Goal: Task Accomplishment & Management: Use online tool/utility

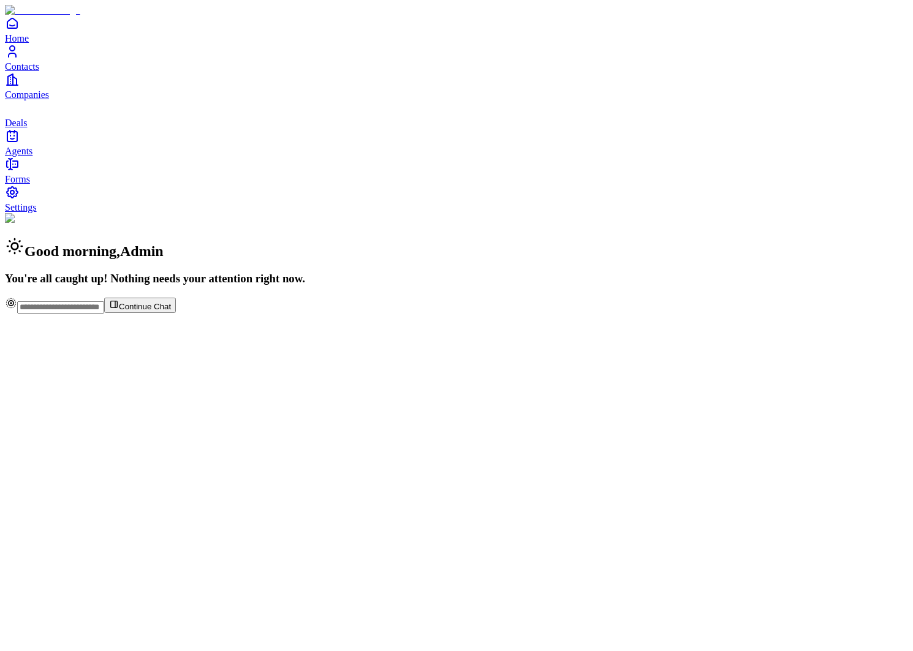
click at [32, 156] on span "Agents" at bounding box center [19, 151] width 28 height 10
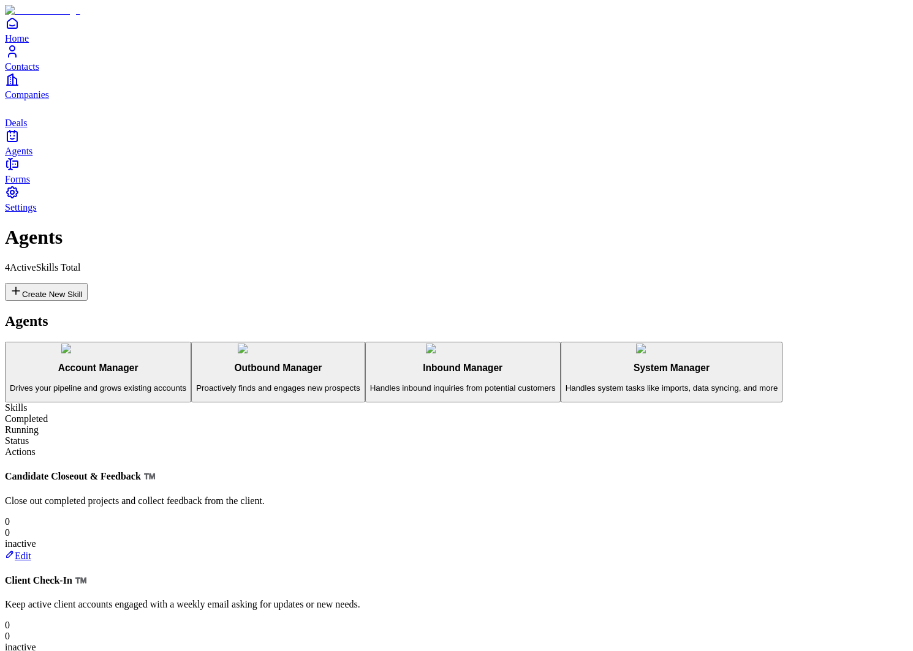
click at [196, 363] on h3 "Outbound Manager" at bounding box center [278, 368] width 164 height 11
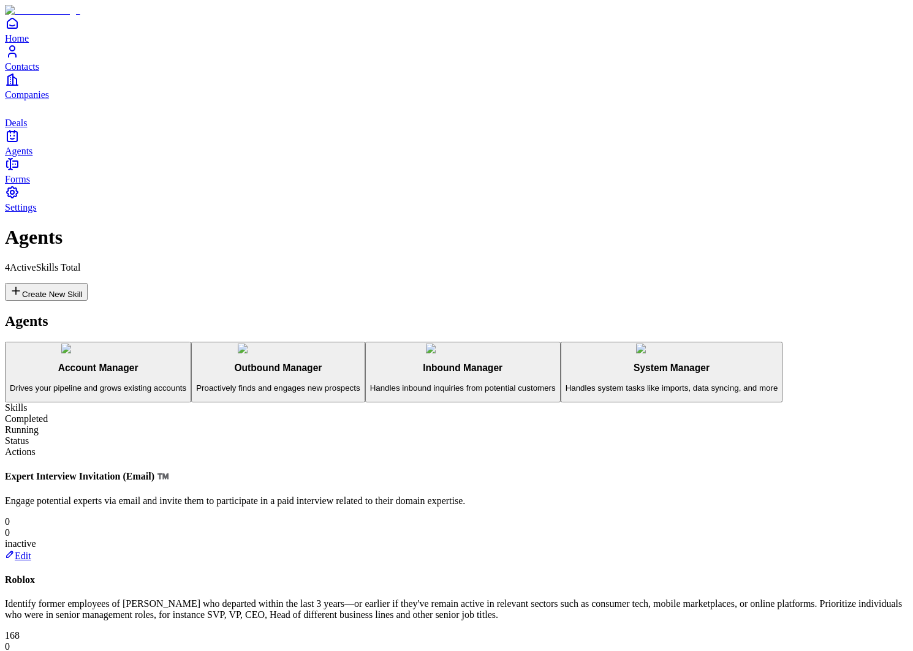
scroll to position [484, 0]
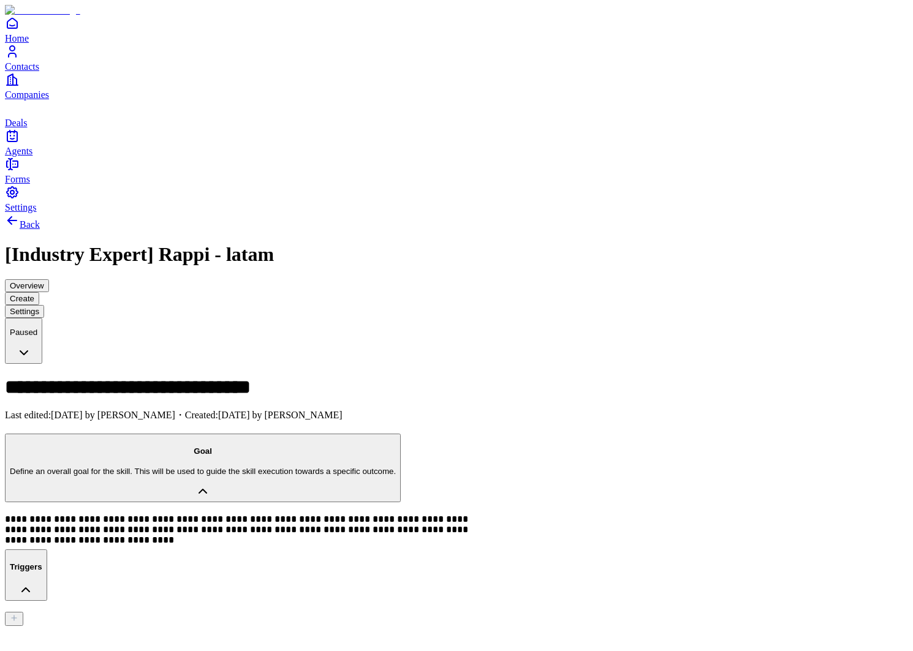
click at [49, 279] on button "Overview" at bounding box center [27, 285] width 44 height 13
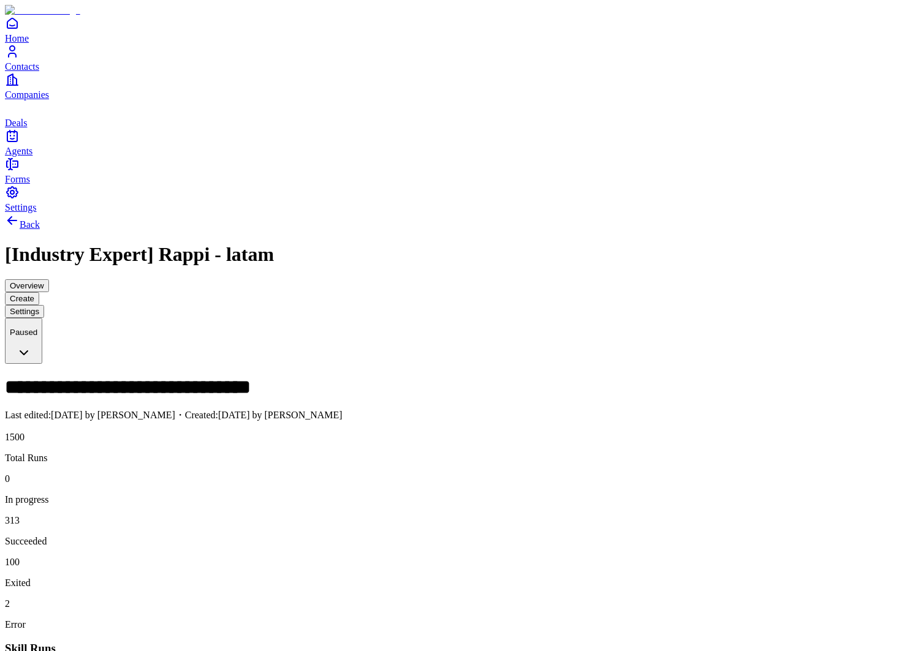
click at [39, 292] on button "Create" at bounding box center [22, 298] width 34 height 13
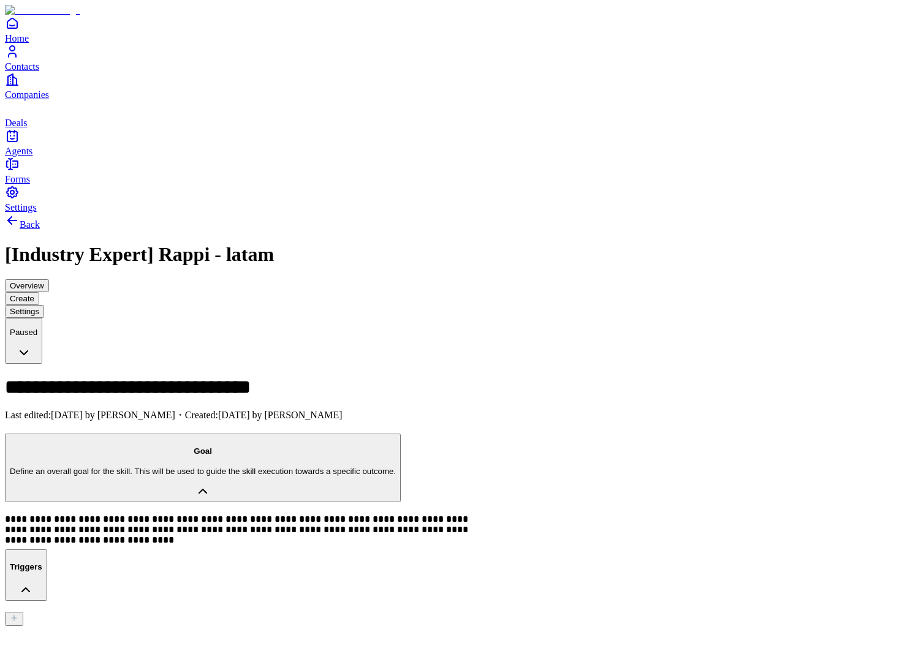
type input "**********"
click at [687, 230] on span "[PERSON_NAME]" at bounding box center [651, 230] width 78 height 10
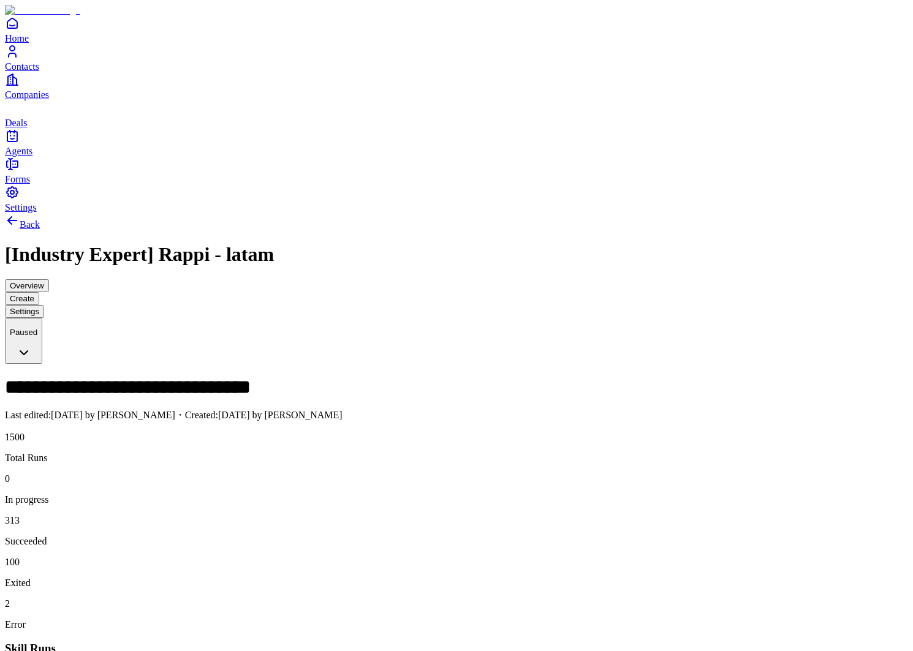
click at [20, 59] on icon "Contacts" at bounding box center [12, 51] width 15 height 15
click at [20, 213] on icon at bounding box center [12, 220] width 15 height 15
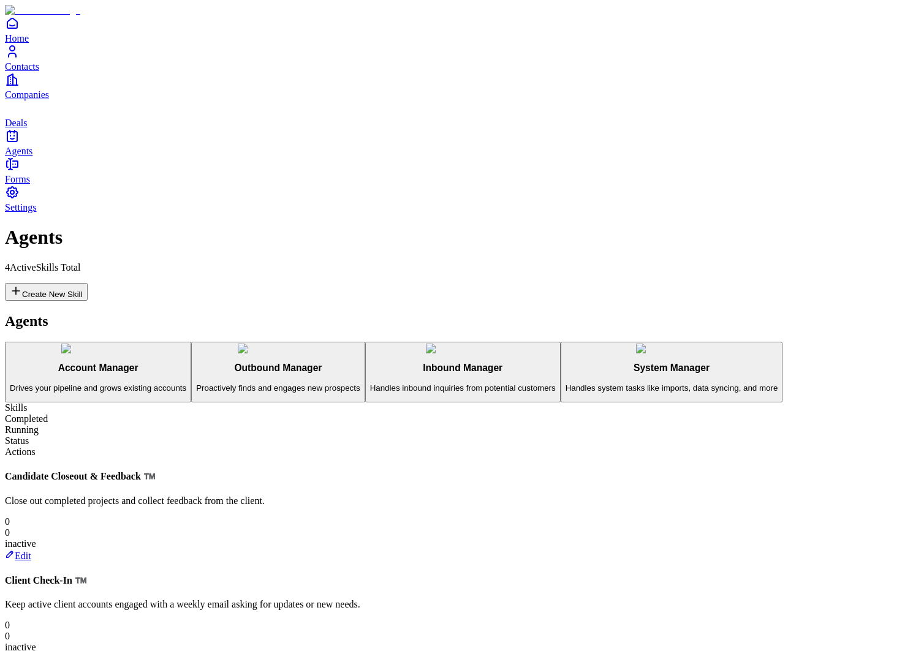
click at [34, 72] on link "Contacts" at bounding box center [456, 58] width 903 height 28
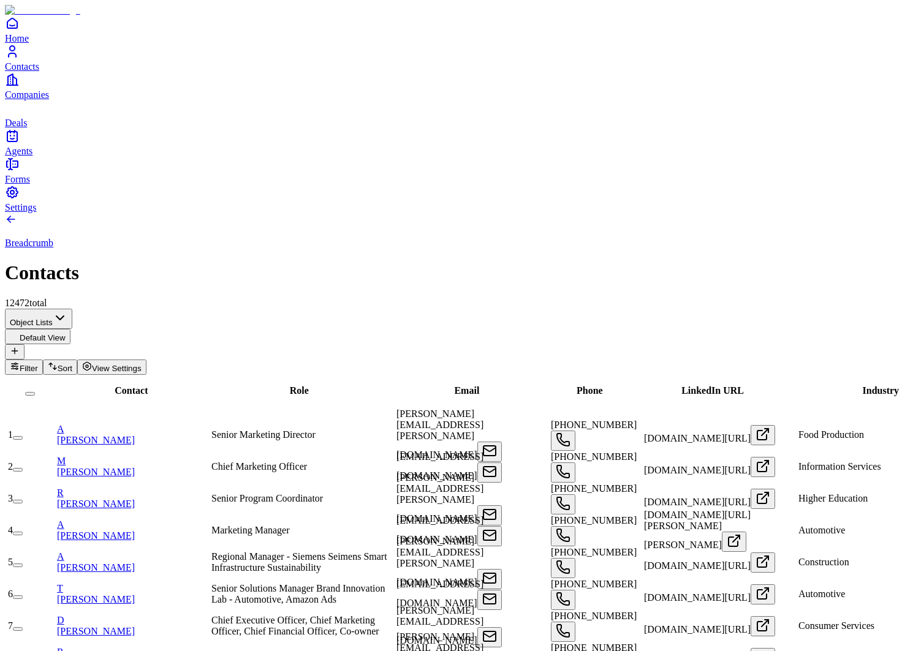
click at [10, 216] on icon at bounding box center [8, 217] width 3 height 3
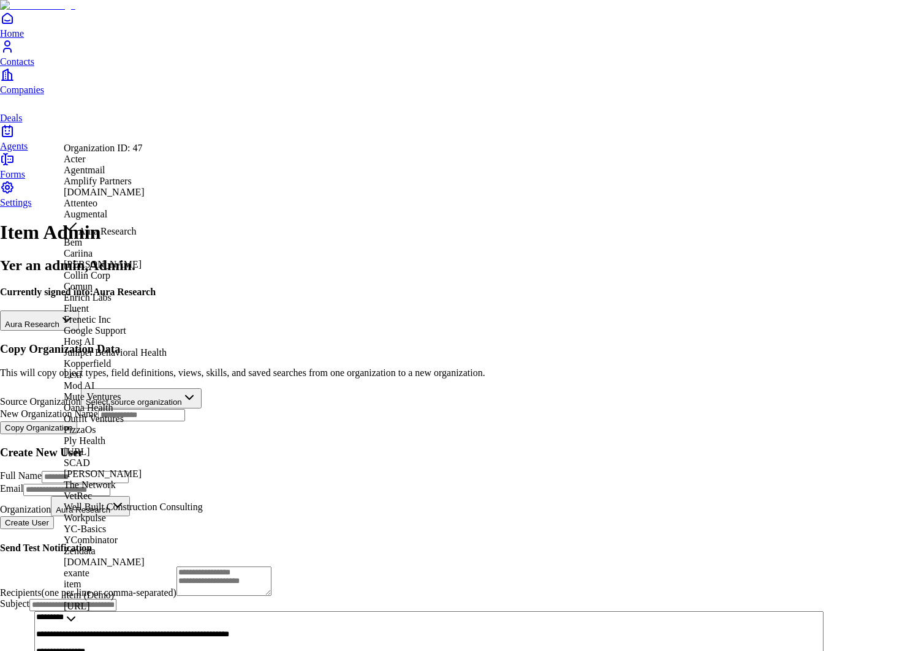
click at [240, 127] on html "**********" at bounding box center [456, 369] width 913 height 738
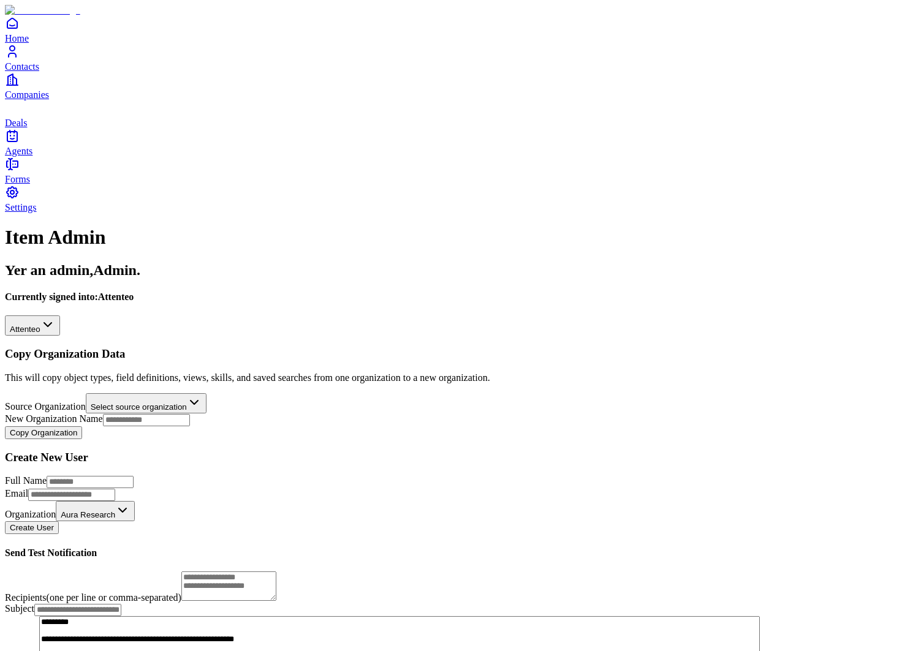
click at [32, 156] on span "Agents" at bounding box center [19, 151] width 28 height 10
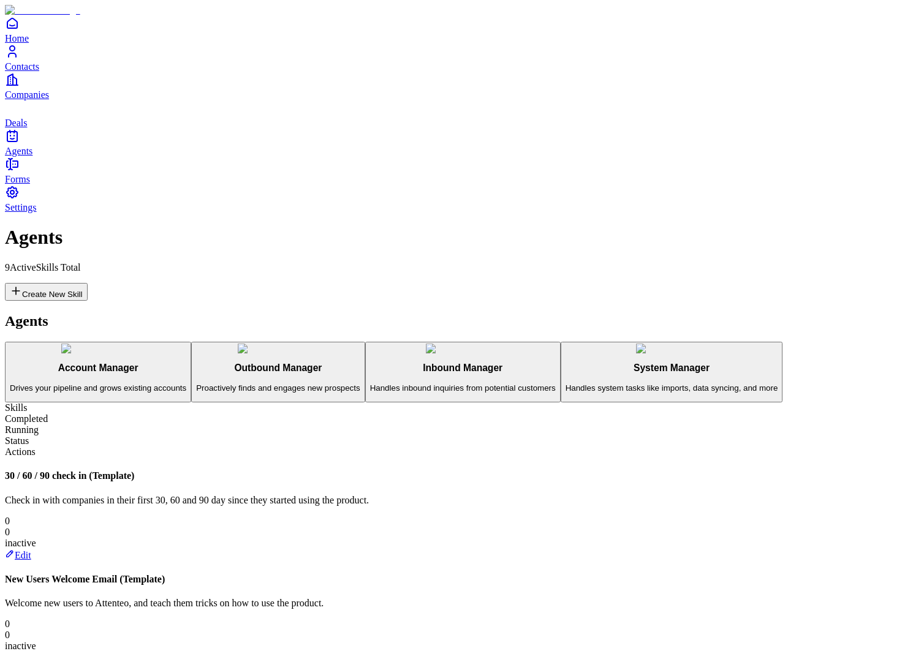
click at [196, 363] on h3 "Outbound Manager" at bounding box center [278, 368] width 164 height 11
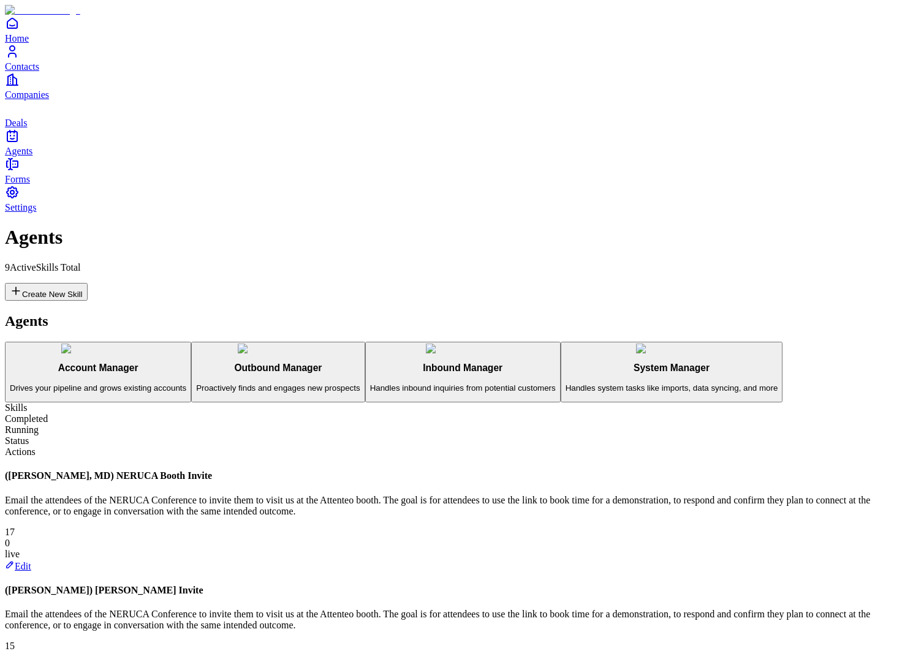
scroll to position [431, 0]
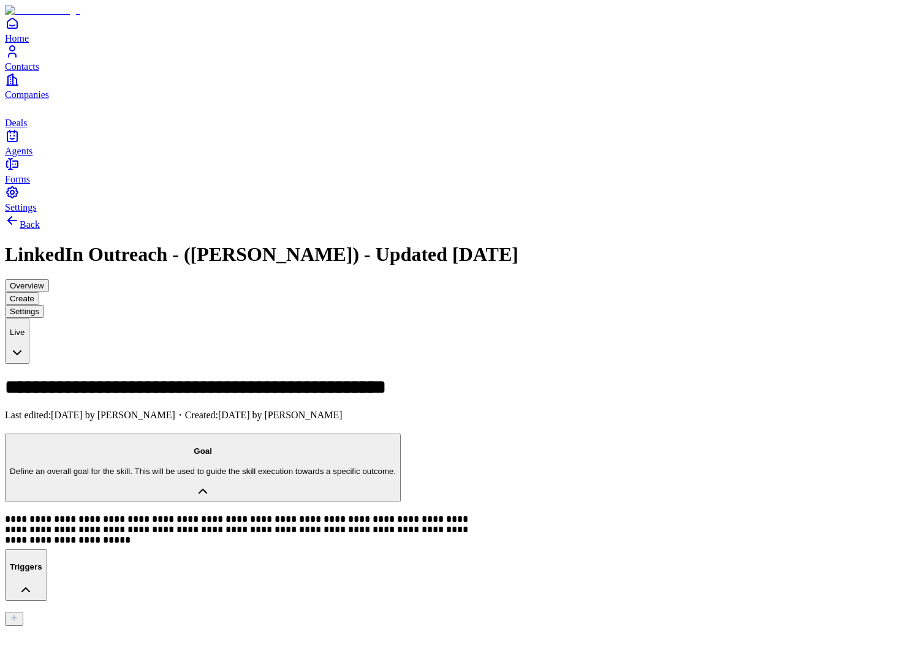
click at [49, 279] on button "Overview" at bounding box center [27, 285] width 44 height 13
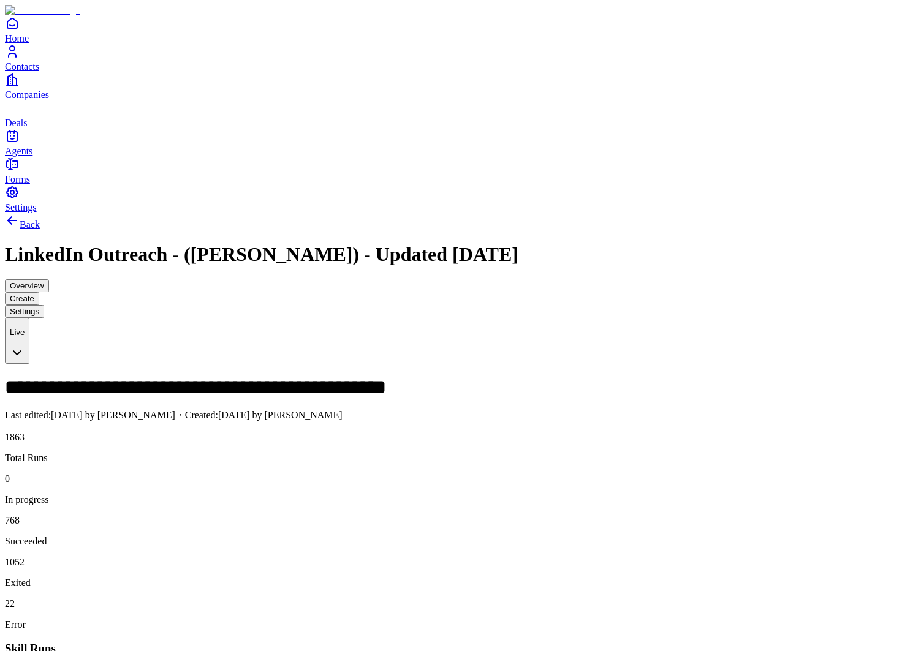
click at [39, 292] on button "Create" at bounding box center [22, 298] width 34 height 13
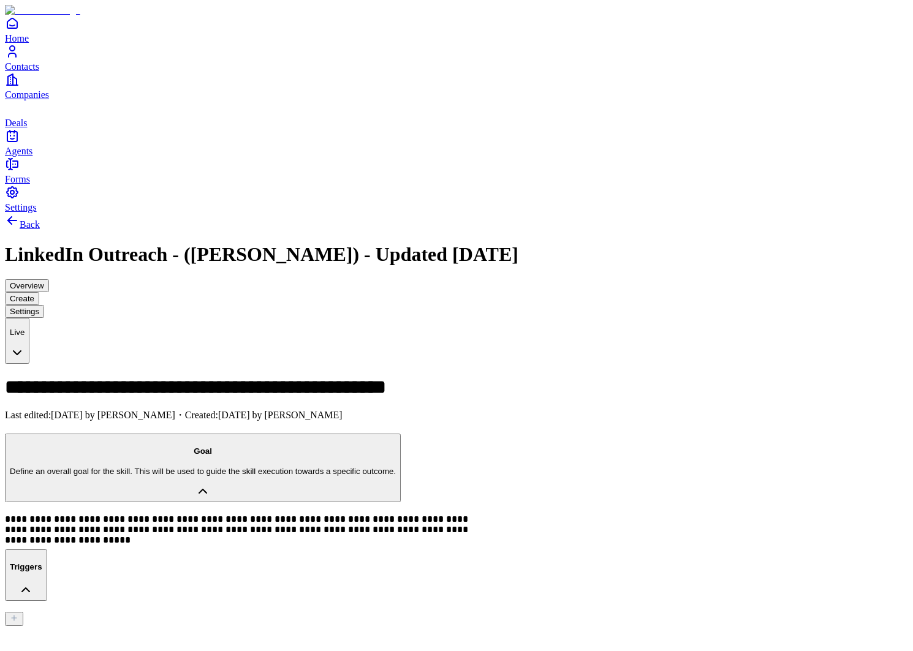
type input "**********"
click at [664, 240] on div "[EMAIL_ADDRESS][DOMAIN_NAME]" at bounding box center [696, 241] width 168 height 11
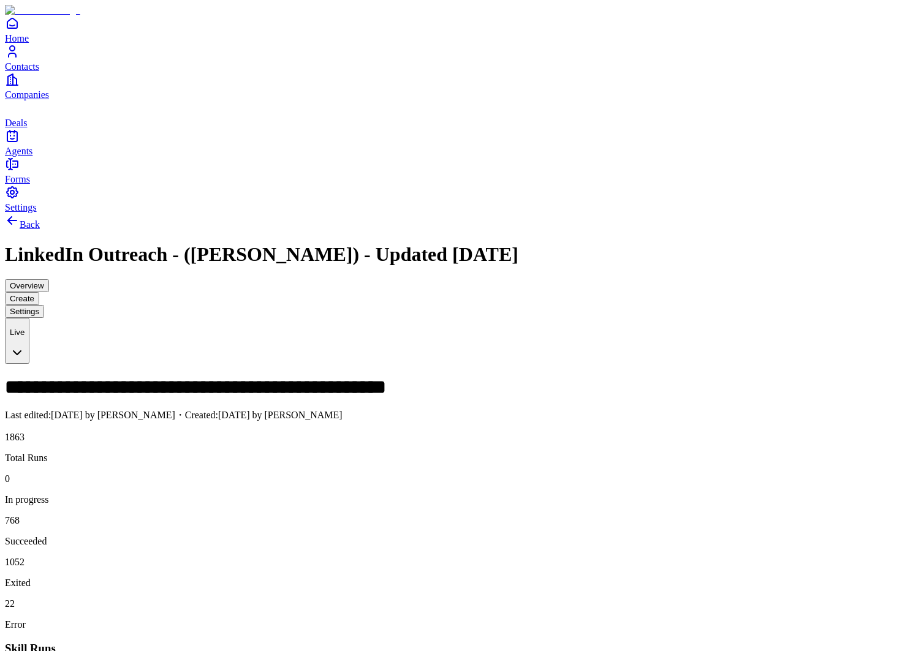
scroll to position [2759, 0]
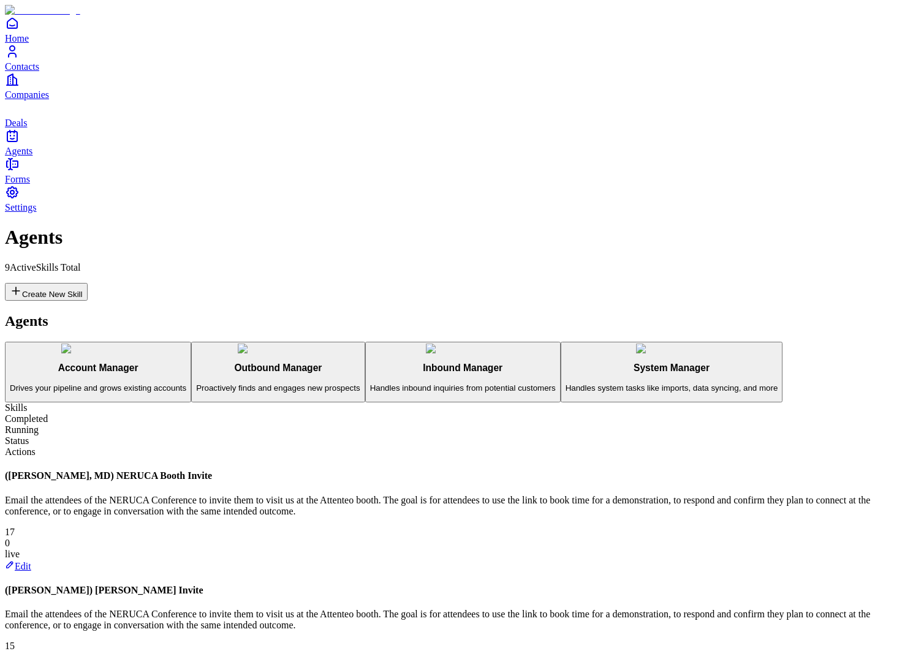
scroll to position [86, 0]
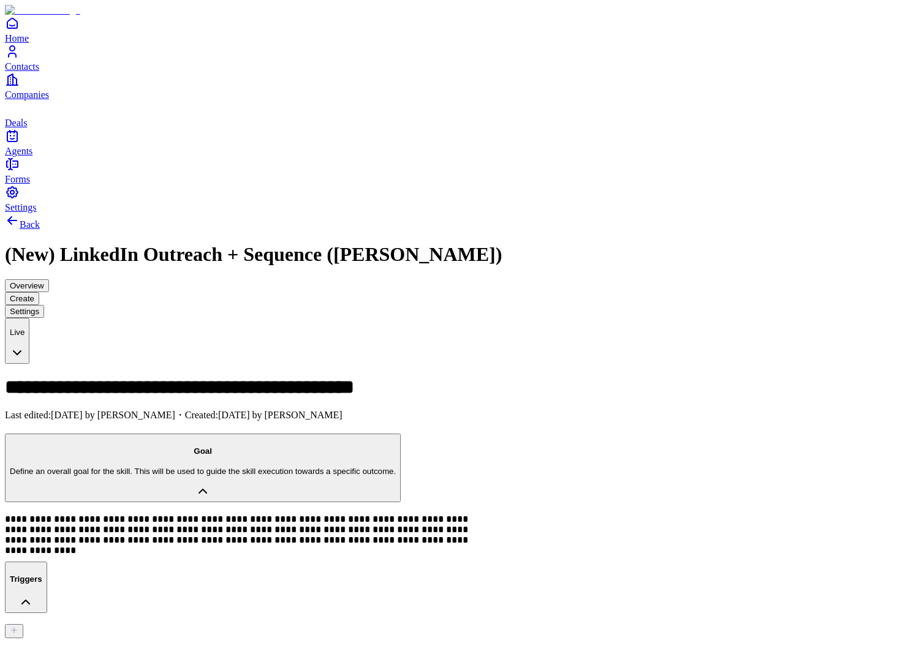
click at [49, 279] on button "Overview" at bounding box center [27, 285] width 44 height 13
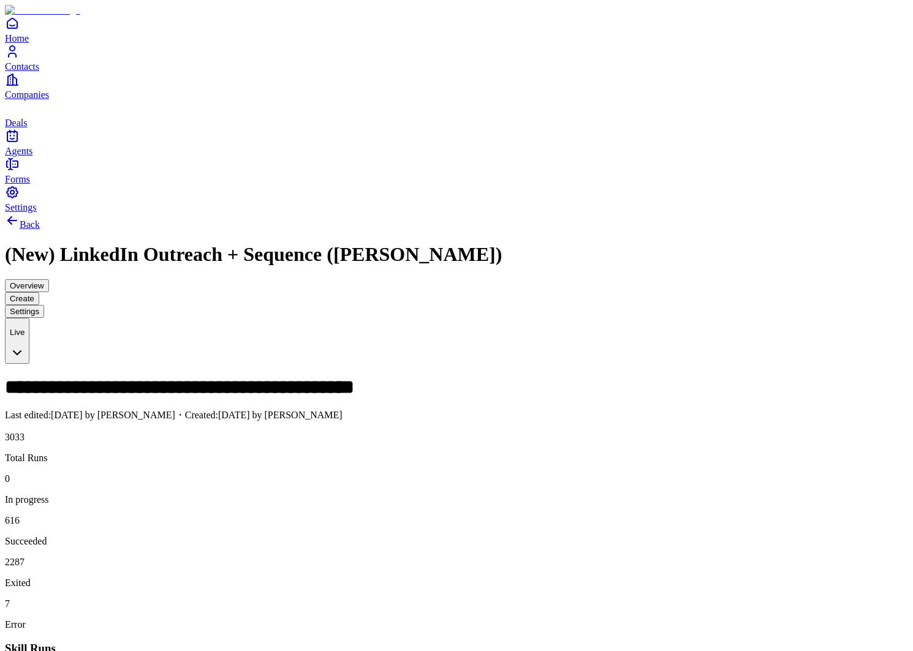
click at [39, 292] on button "Create" at bounding box center [22, 298] width 34 height 13
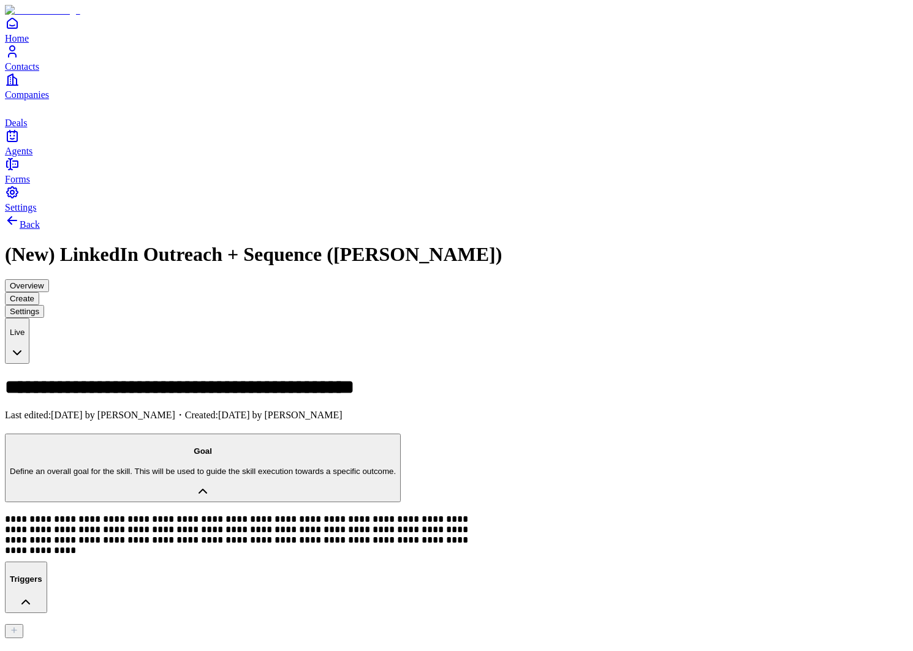
type input "**********"
click at [673, 229] on span "Kathy Rach" at bounding box center [651, 230] width 78 height 10
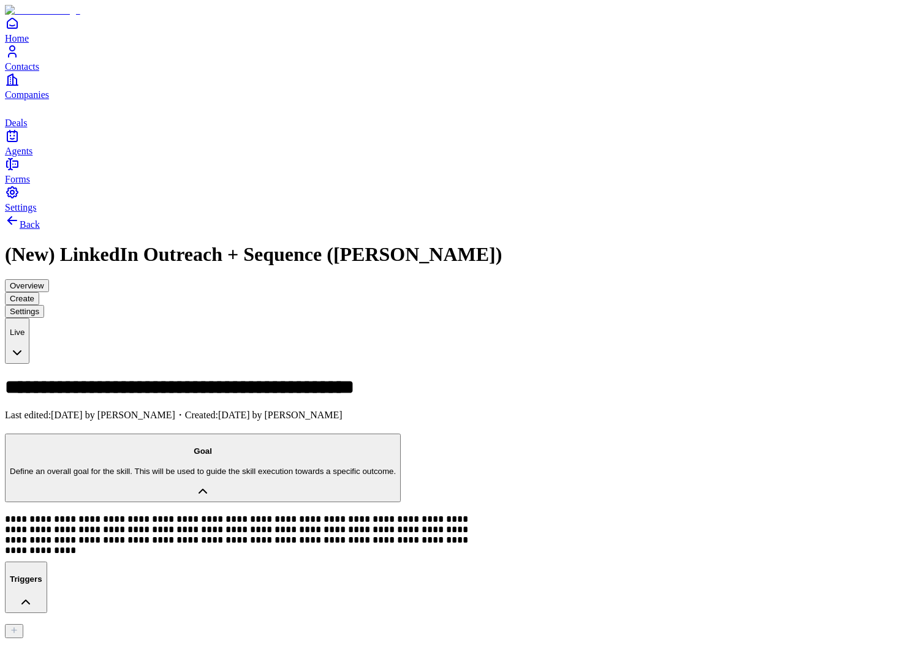
drag, startPoint x: 729, startPoint y: 613, endPoint x: 903, endPoint y: 613, distance: 174.0
drag, startPoint x: 732, startPoint y: 623, endPoint x: 919, endPoint y: 597, distance: 188.1
